Goal: Task Accomplishment & Management: Complete application form

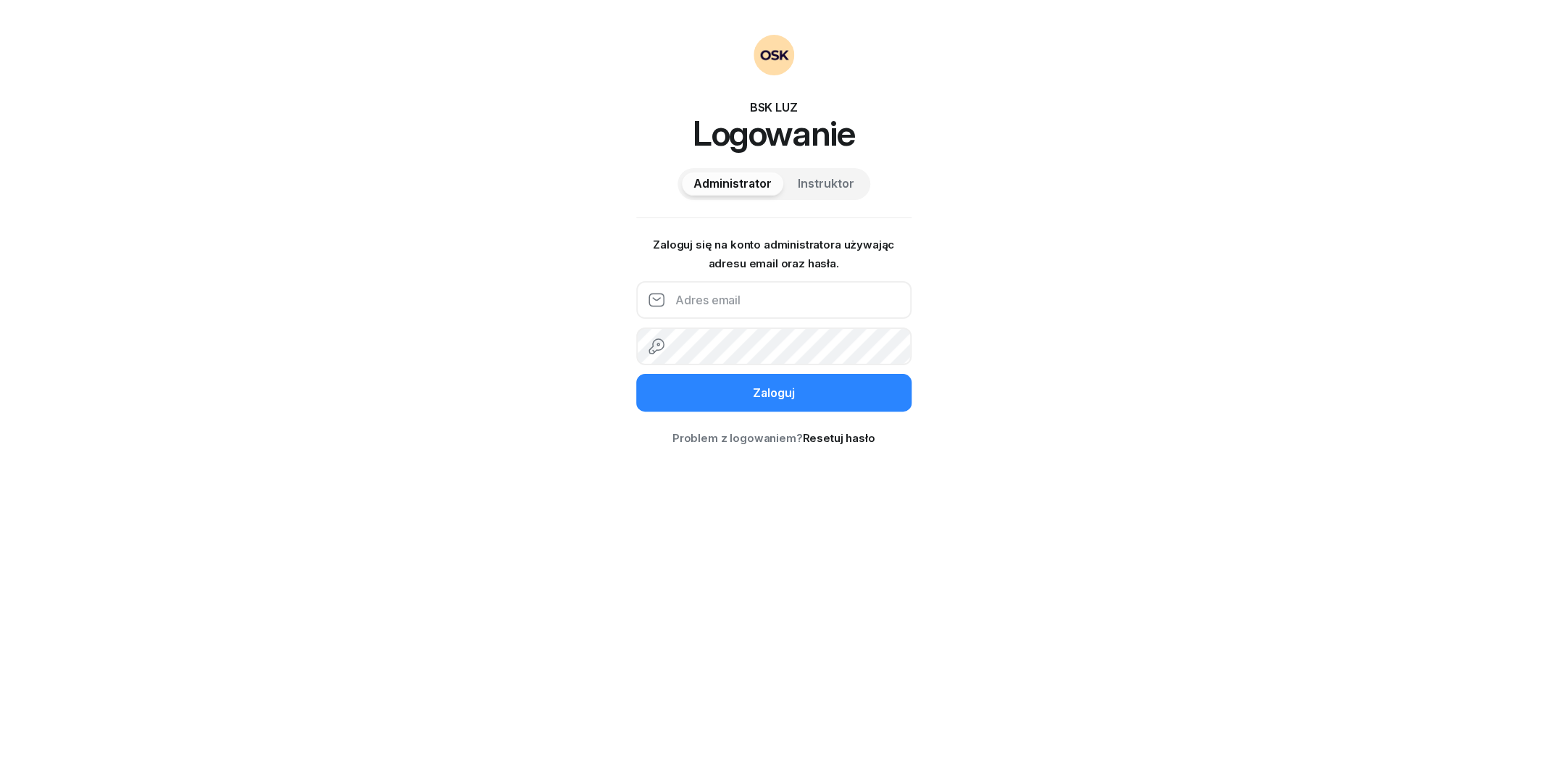
click at [714, 296] on input "email" at bounding box center [774, 299] width 276 height 38
type input "[EMAIL_ADDRESS][DOMAIN_NAME]"
click at [708, 305] on input "email" at bounding box center [774, 299] width 276 height 38
type input "[EMAIL_ADDRESS][DOMAIN_NAME]"
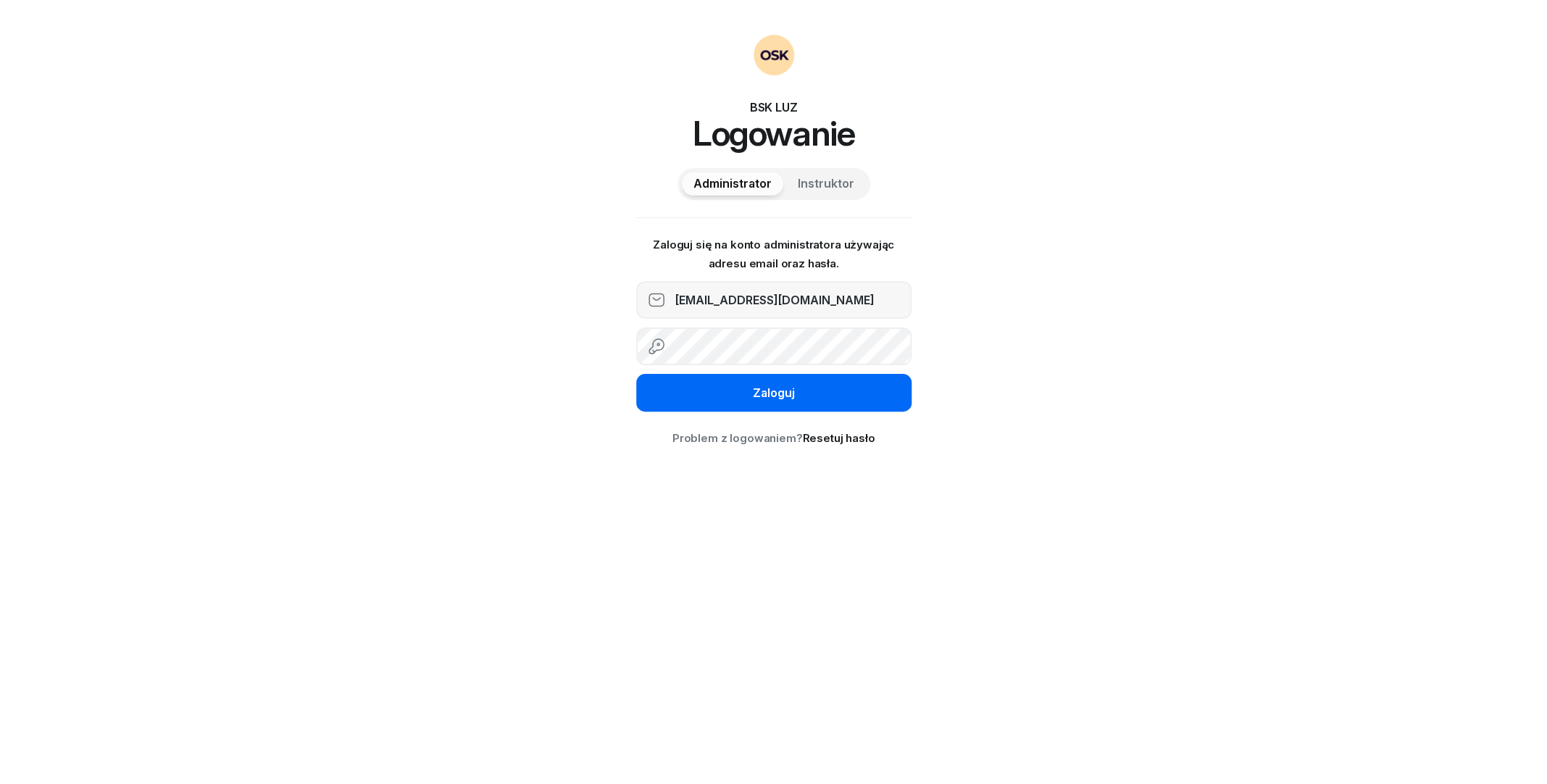
click at [708, 375] on button "Zaloguj" at bounding box center [774, 392] width 276 height 38
